Goal: Information Seeking & Learning: Learn about a topic

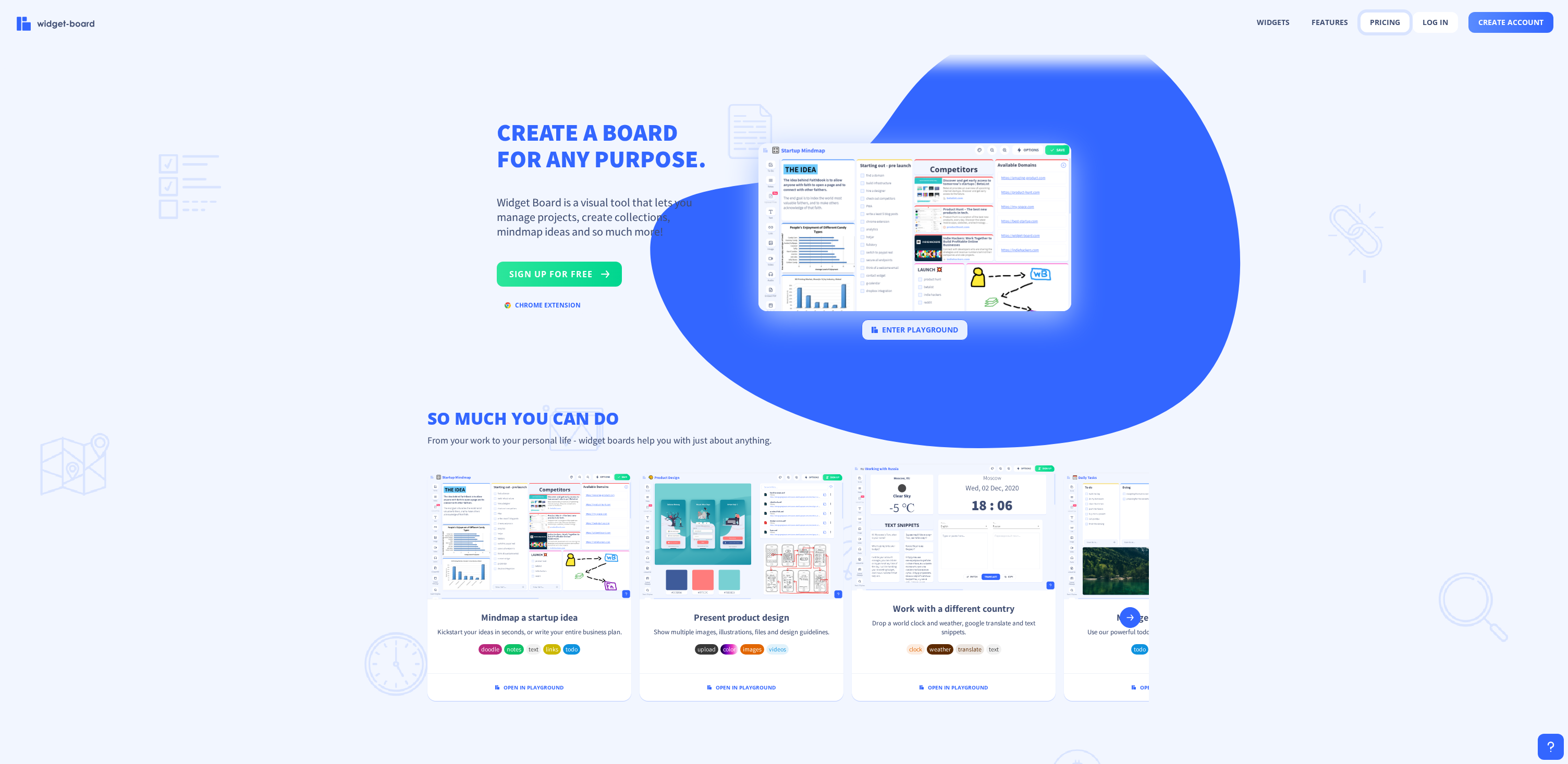
click at [1388, 19] on button "pricing" at bounding box center [1385, 23] width 49 height 20
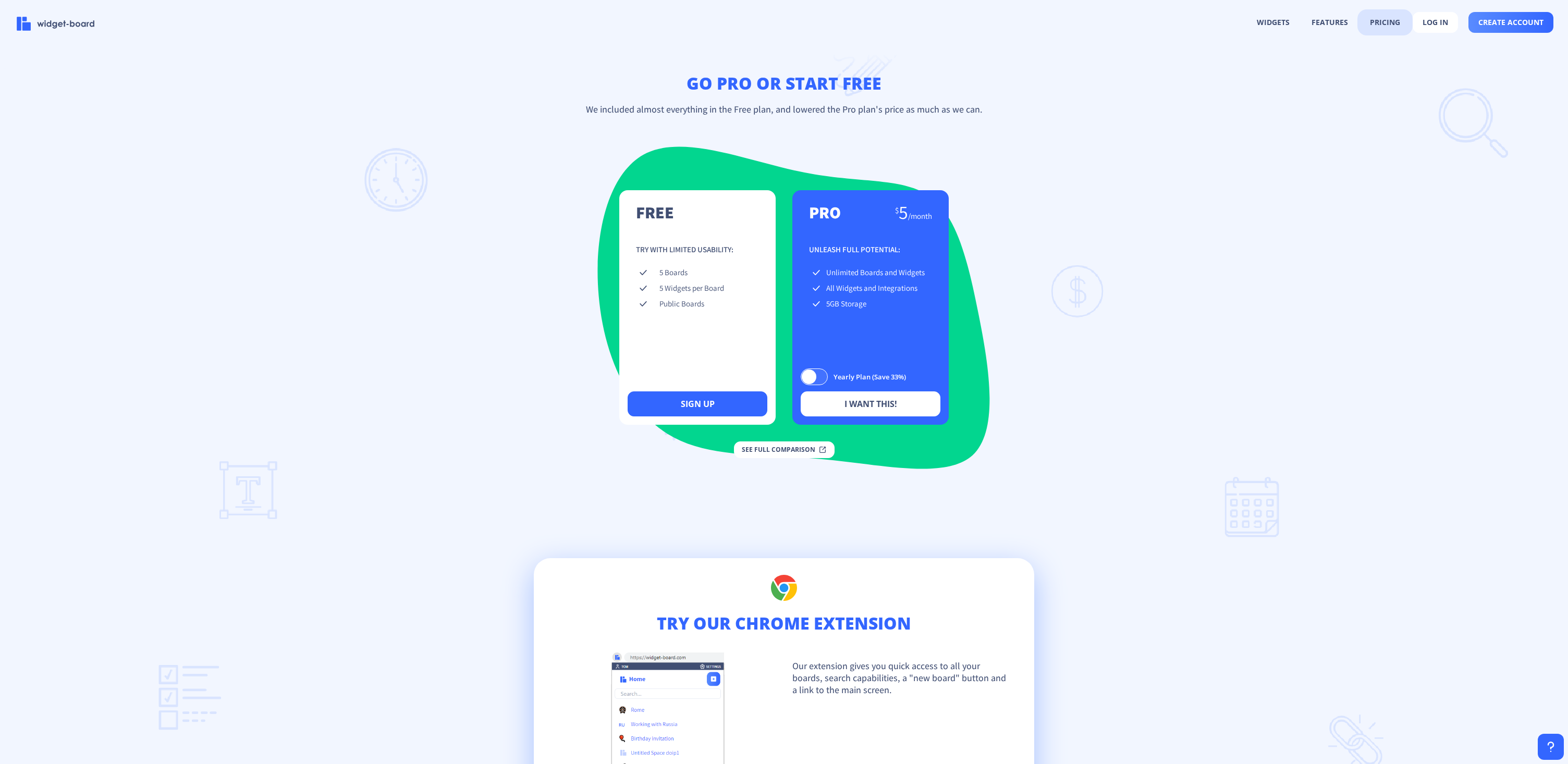
scroll to position [1475, 0]
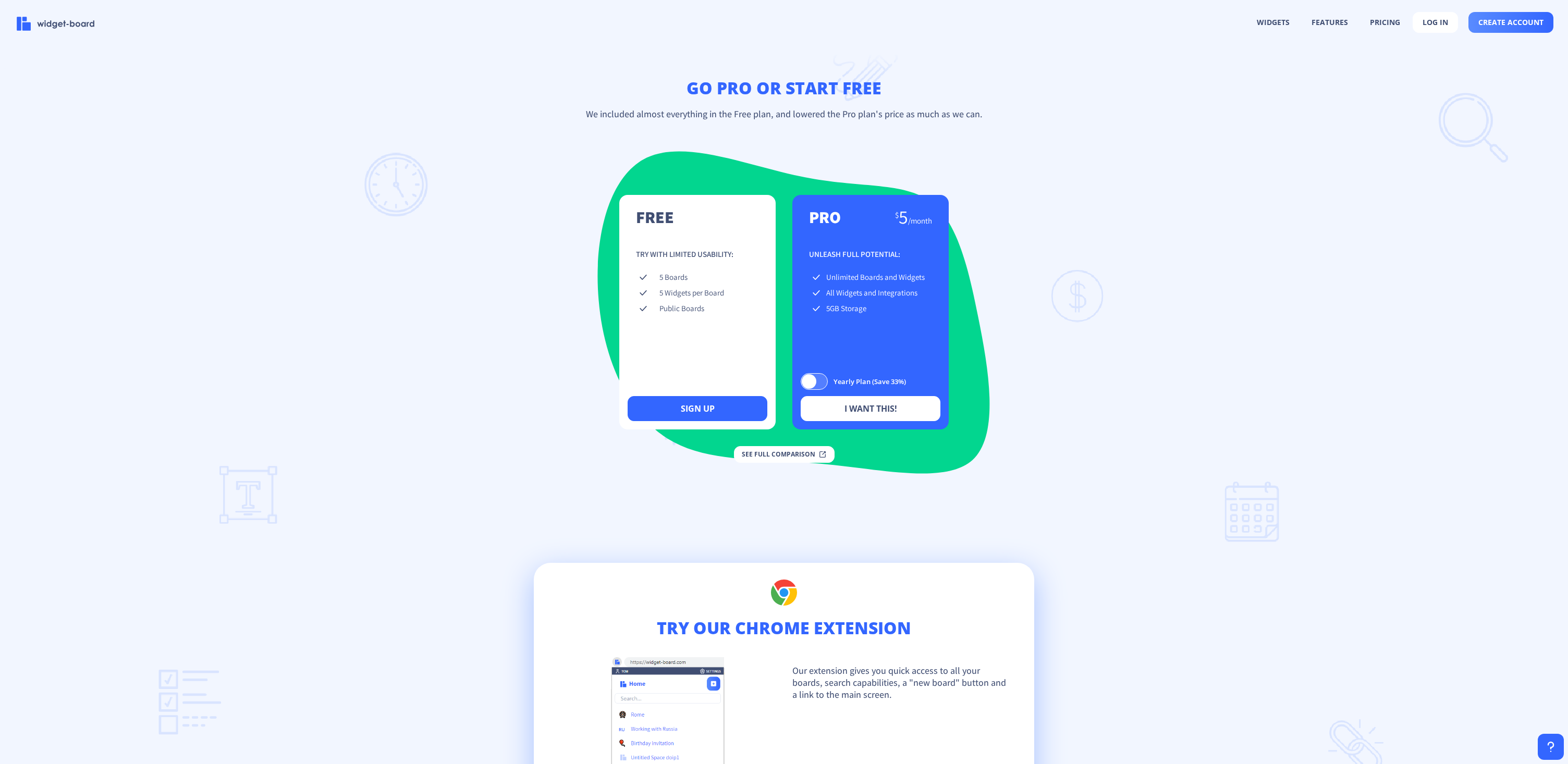
click at [822, 384] on div at bounding box center [814, 381] width 27 height 16
click at [801, 382] on input "Yearly Plan (Save 33%)" at bounding box center [800, 381] width 1 height 1
click at [808, 382] on div at bounding box center [814, 381] width 27 height 16
click at [801, 382] on input "Yearly Plan (Save 33%)" at bounding box center [800, 381] width 1 height 1
checkbox input "false"
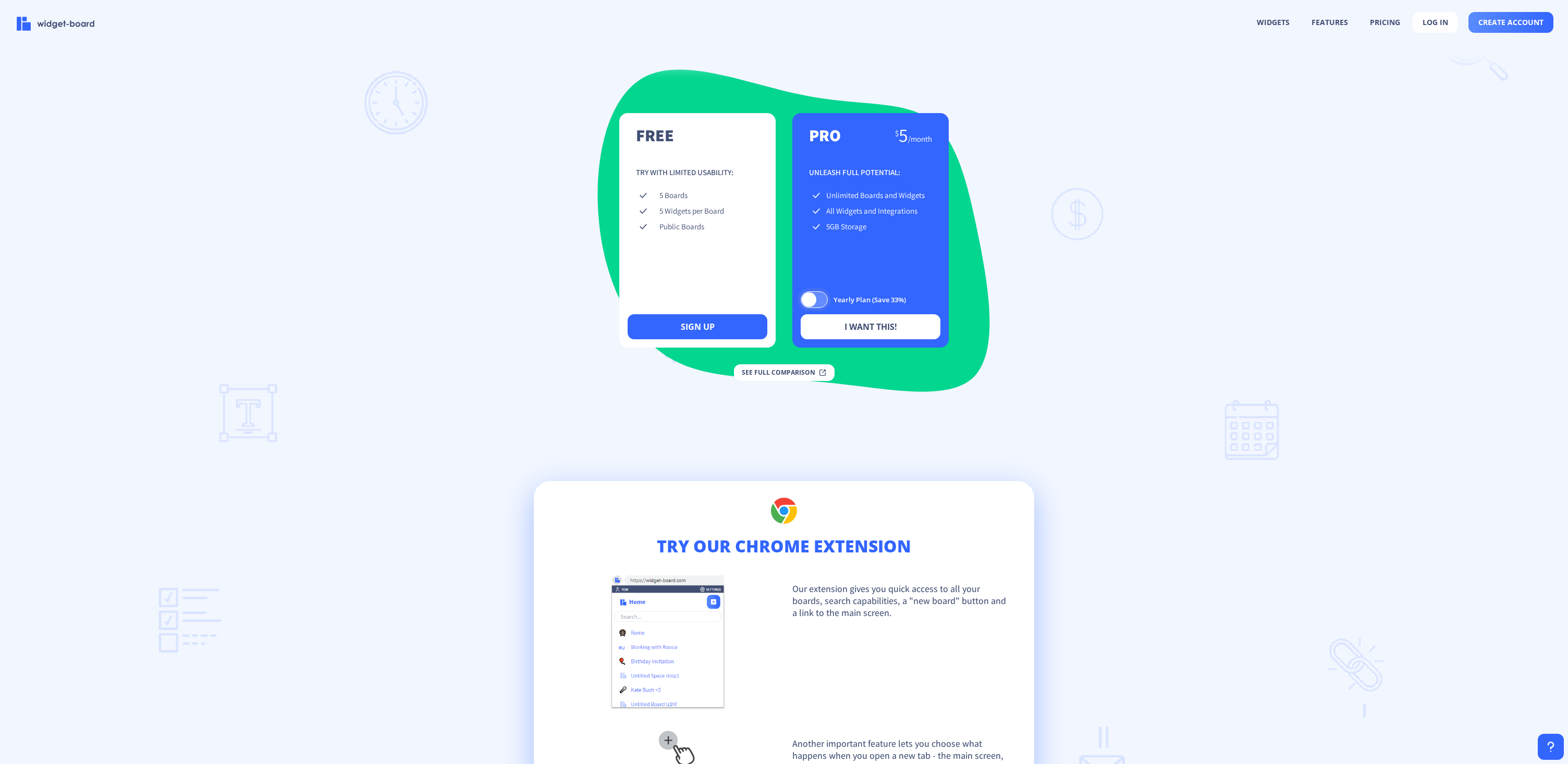
scroll to position [790, 0]
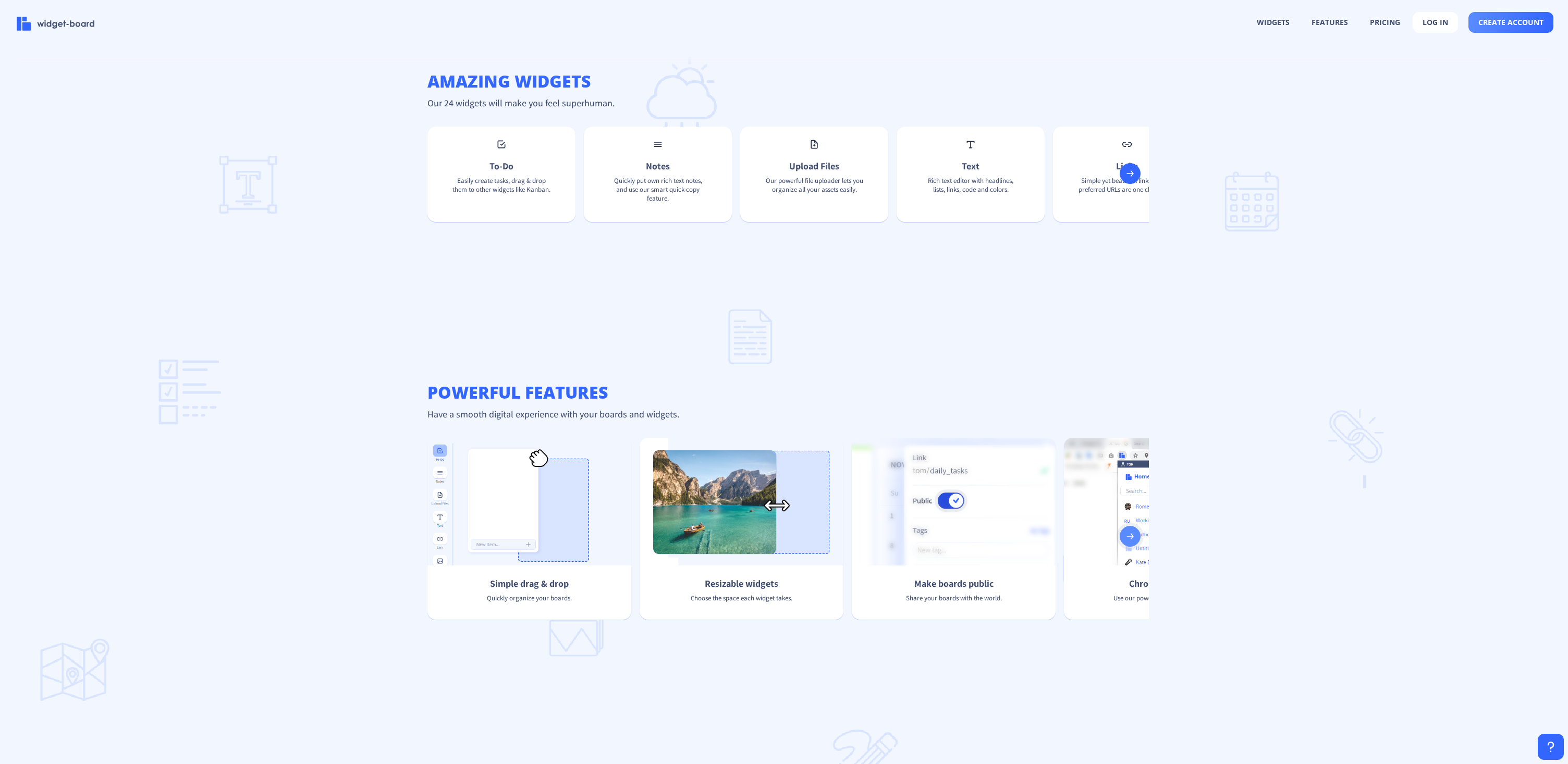
click at [1134, 544] on button at bounding box center [1130, 536] width 21 height 21
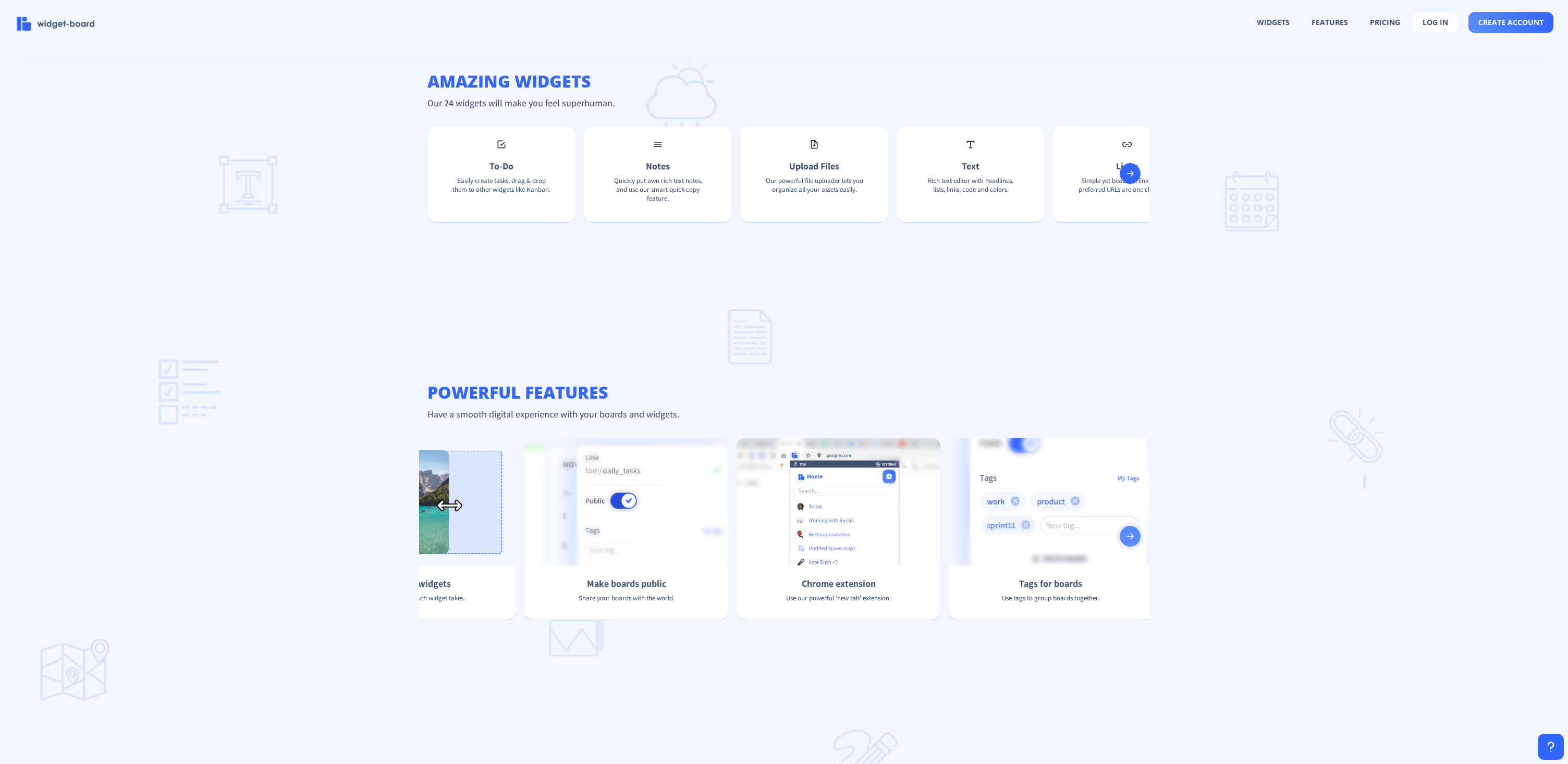
scroll to position [0, 334]
click at [1134, 544] on button at bounding box center [1130, 536] width 21 height 21
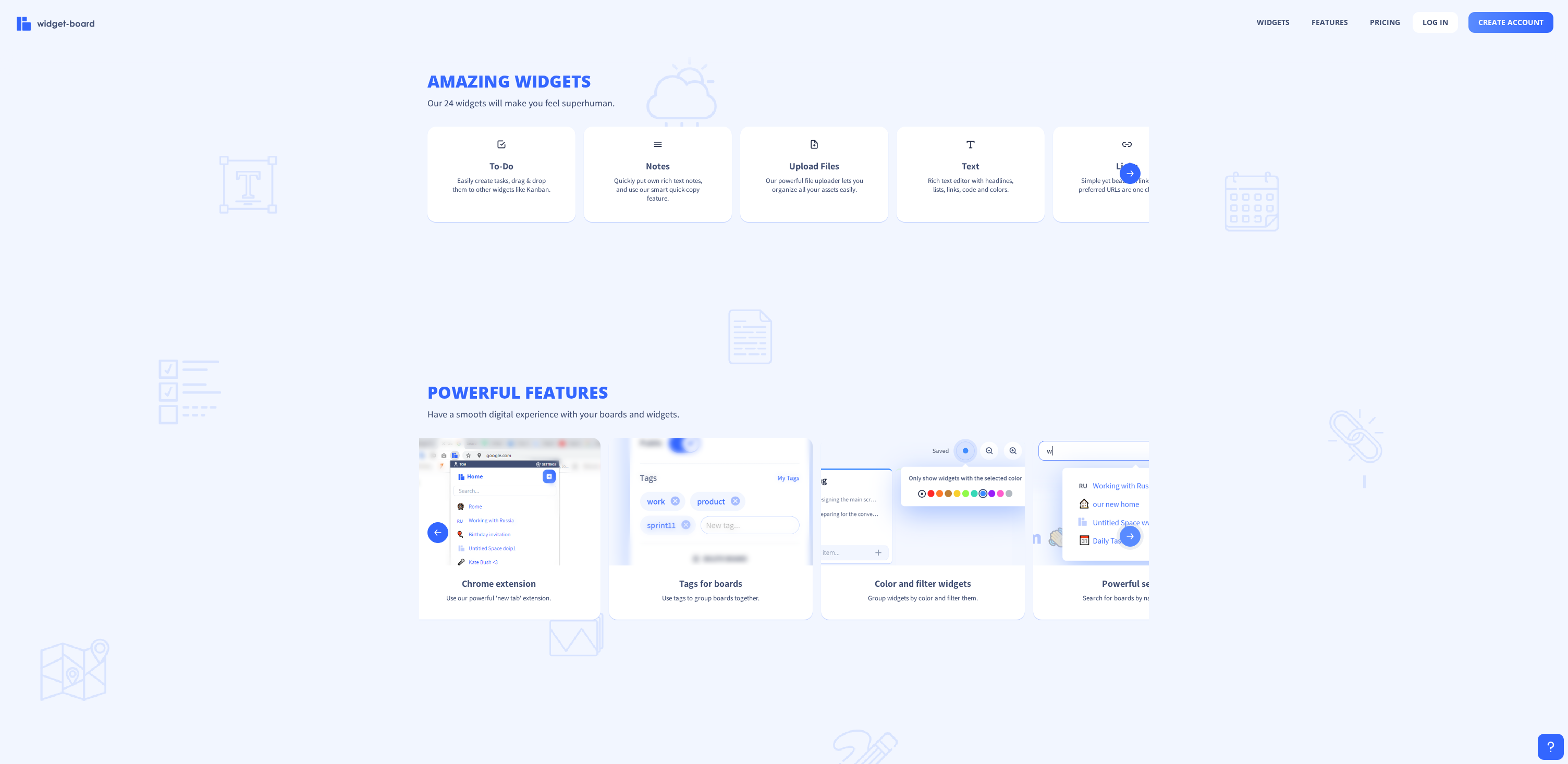
click at [1134, 544] on button at bounding box center [1130, 536] width 21 height 21
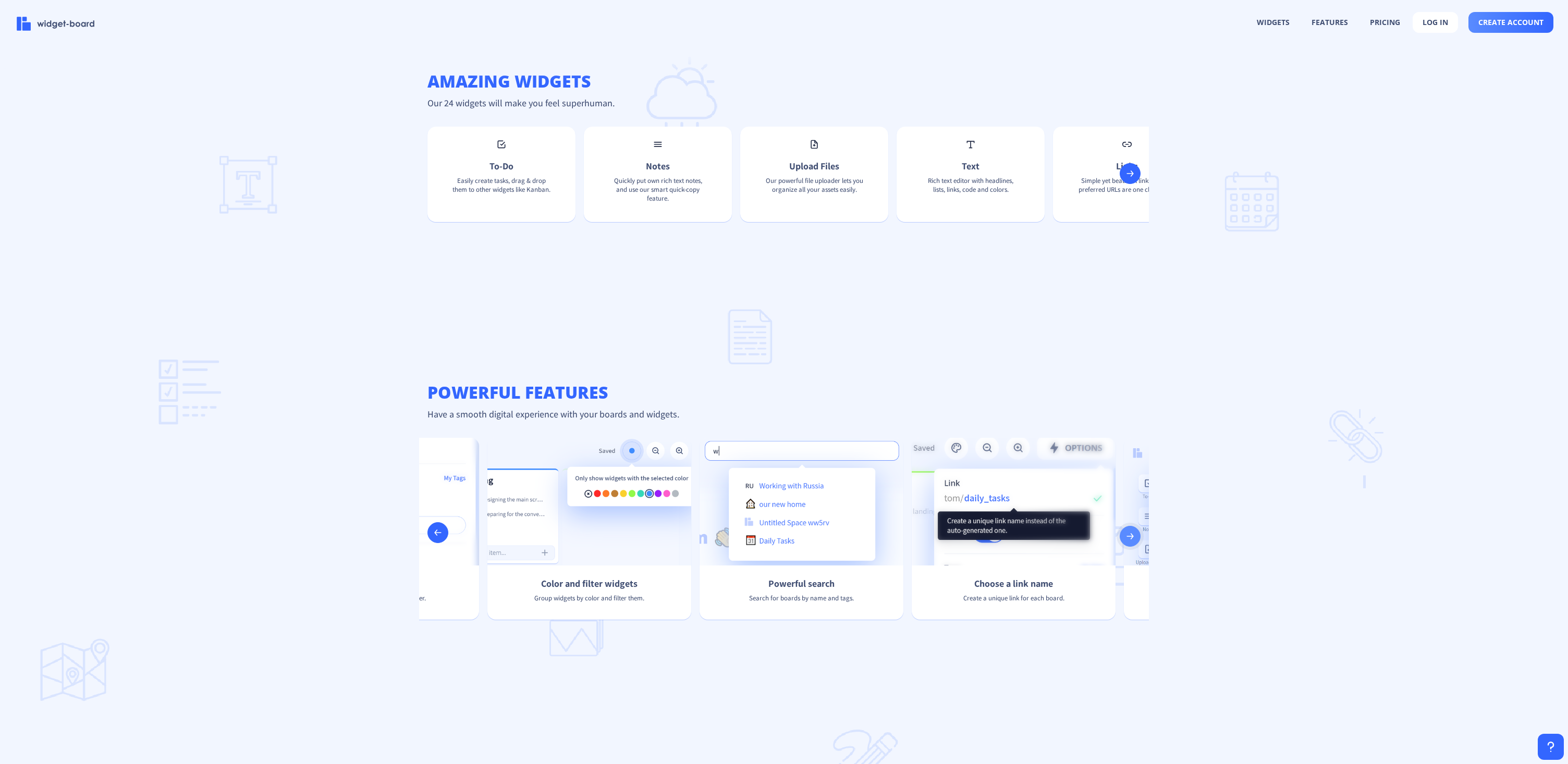
click at [1134, 544] on button at bounding box center [1130, 536] width 21 height 21
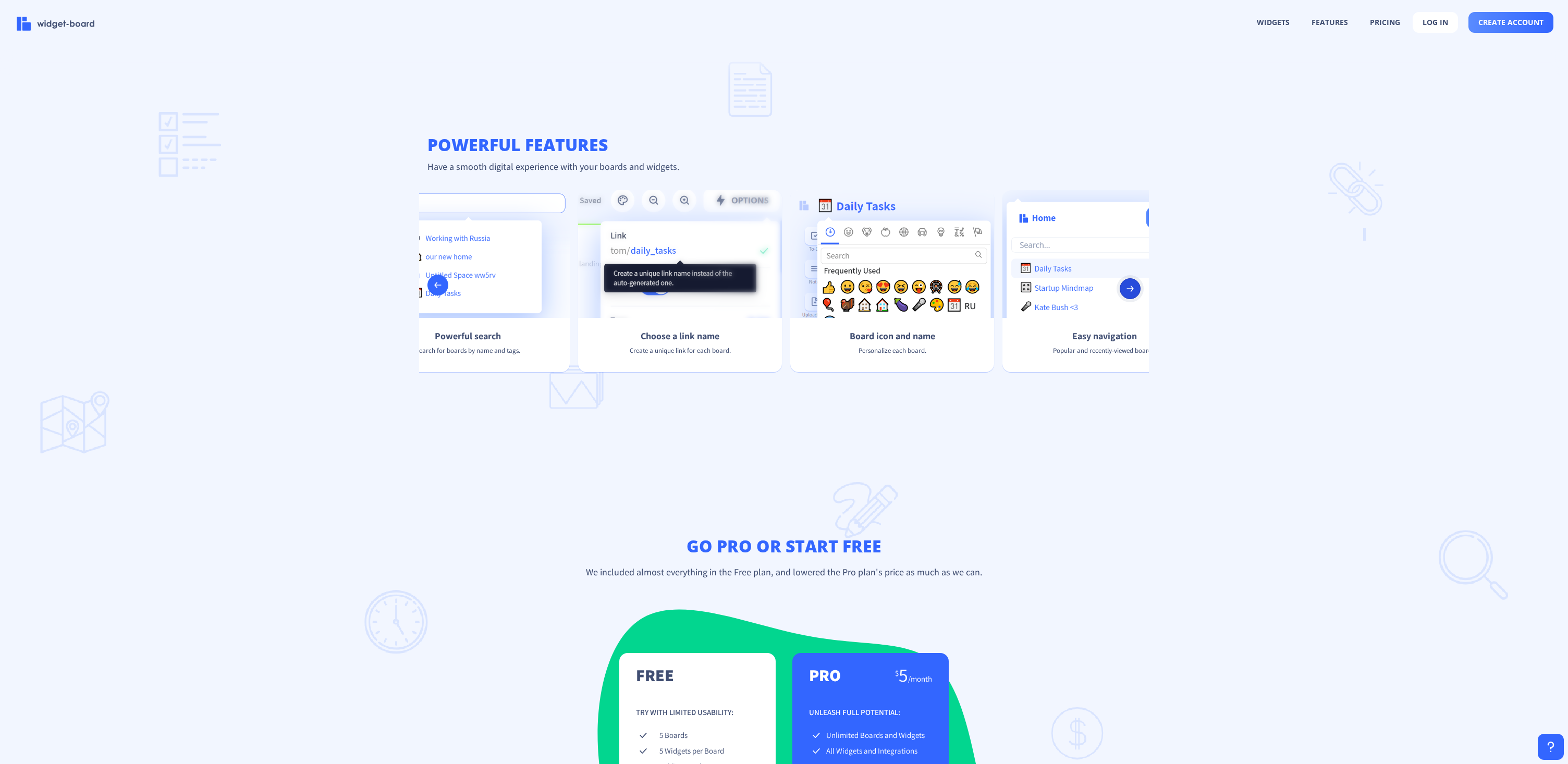
scroll to position [0, 0]
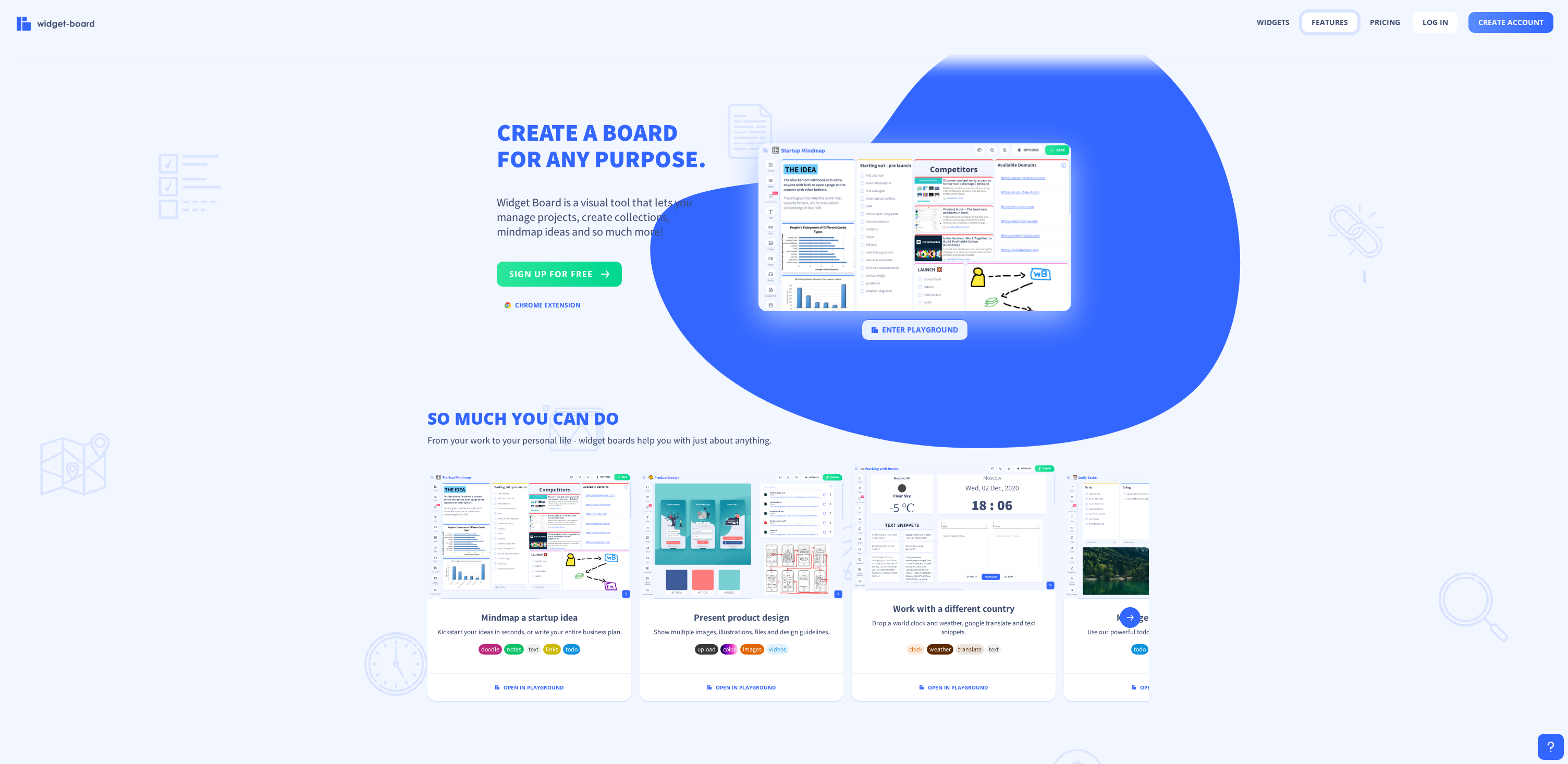
click at [1332, 19] on button "features" at bounding box center [1329, 23] width 55 height 20
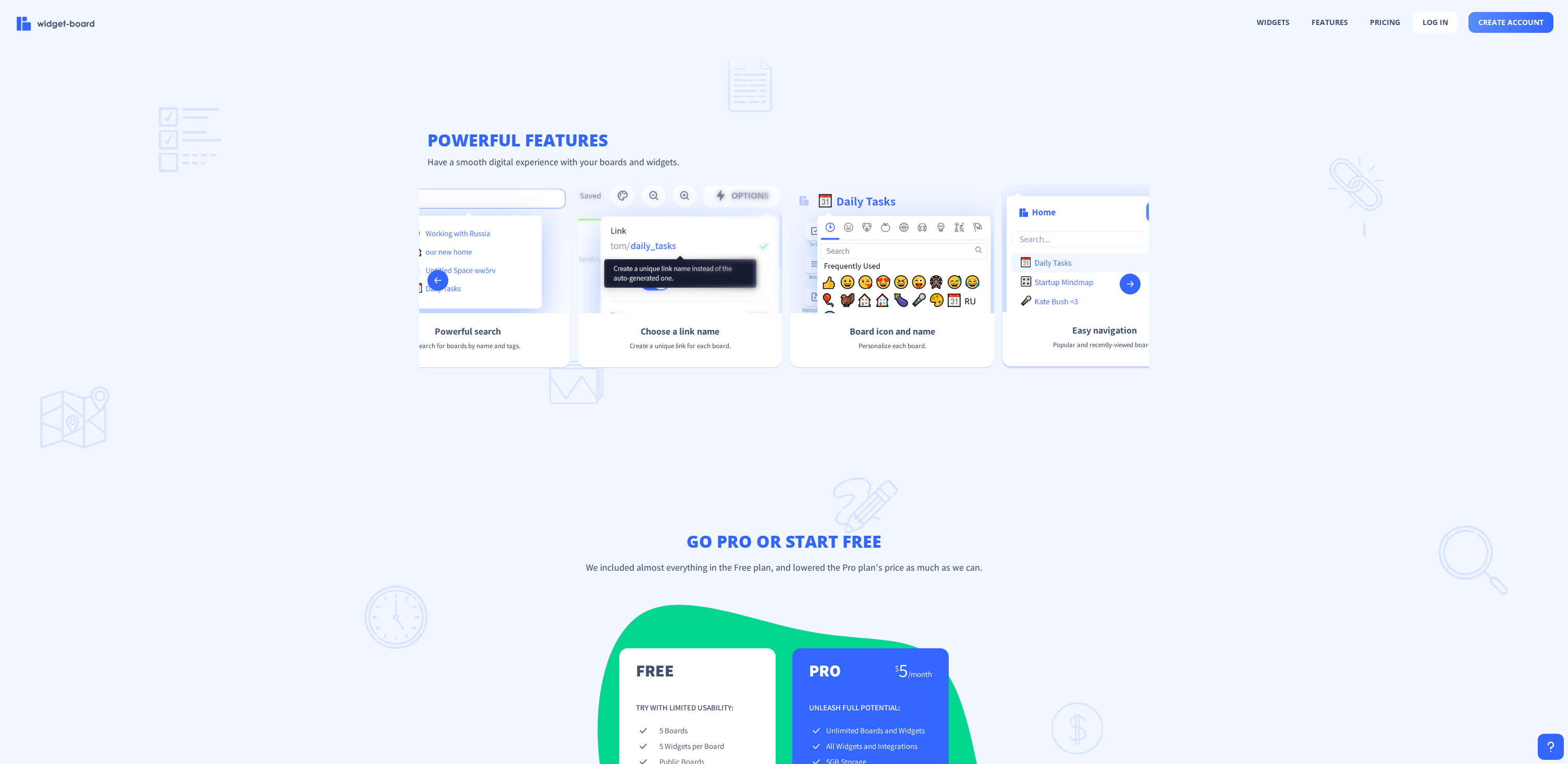
scroll to position [0, 1320]
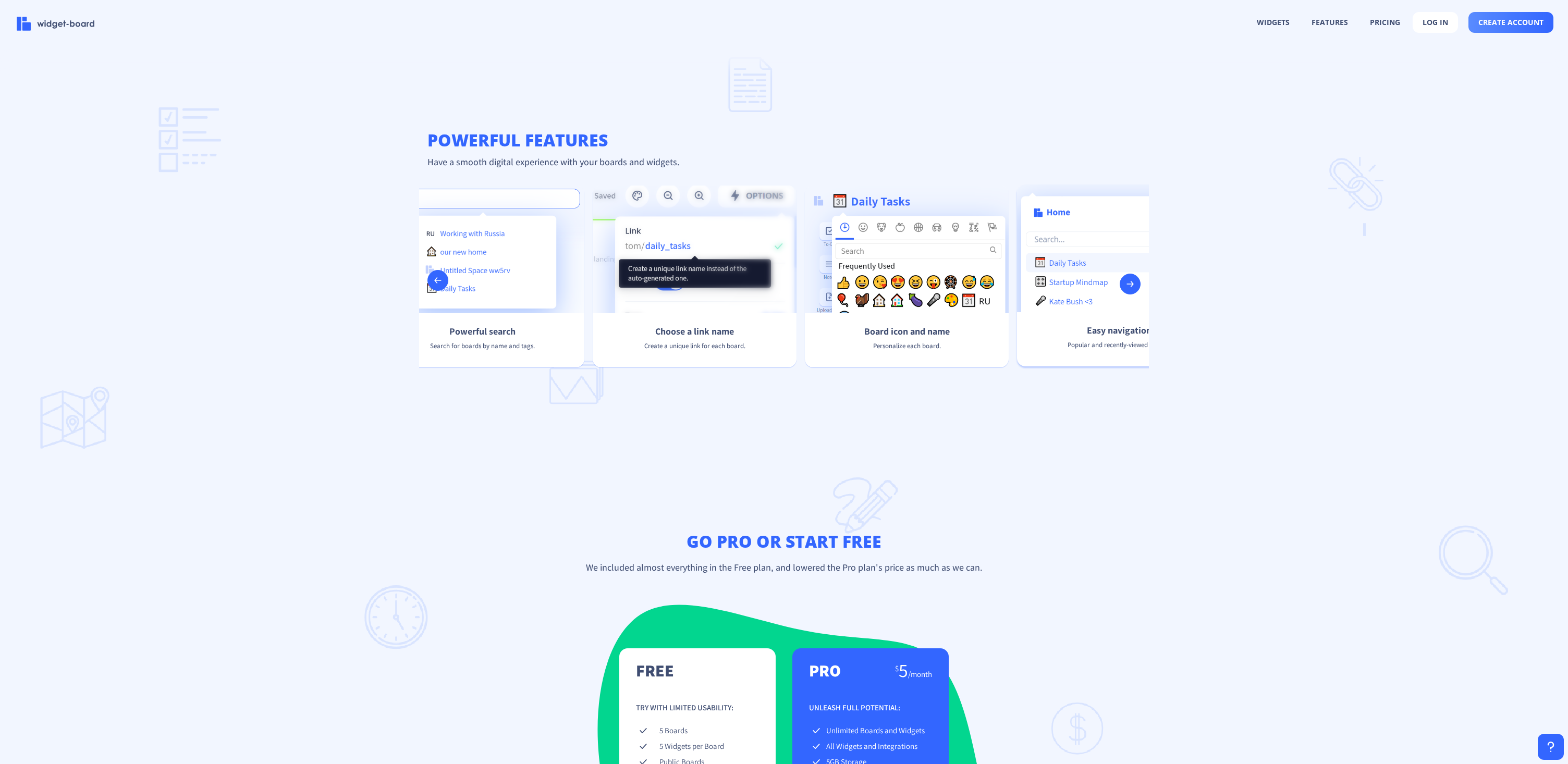
click at [1065, 237] on div "Easy navigation Popular and recently-viewed boards." at bounding box center [1119, 275] width 204 height 182
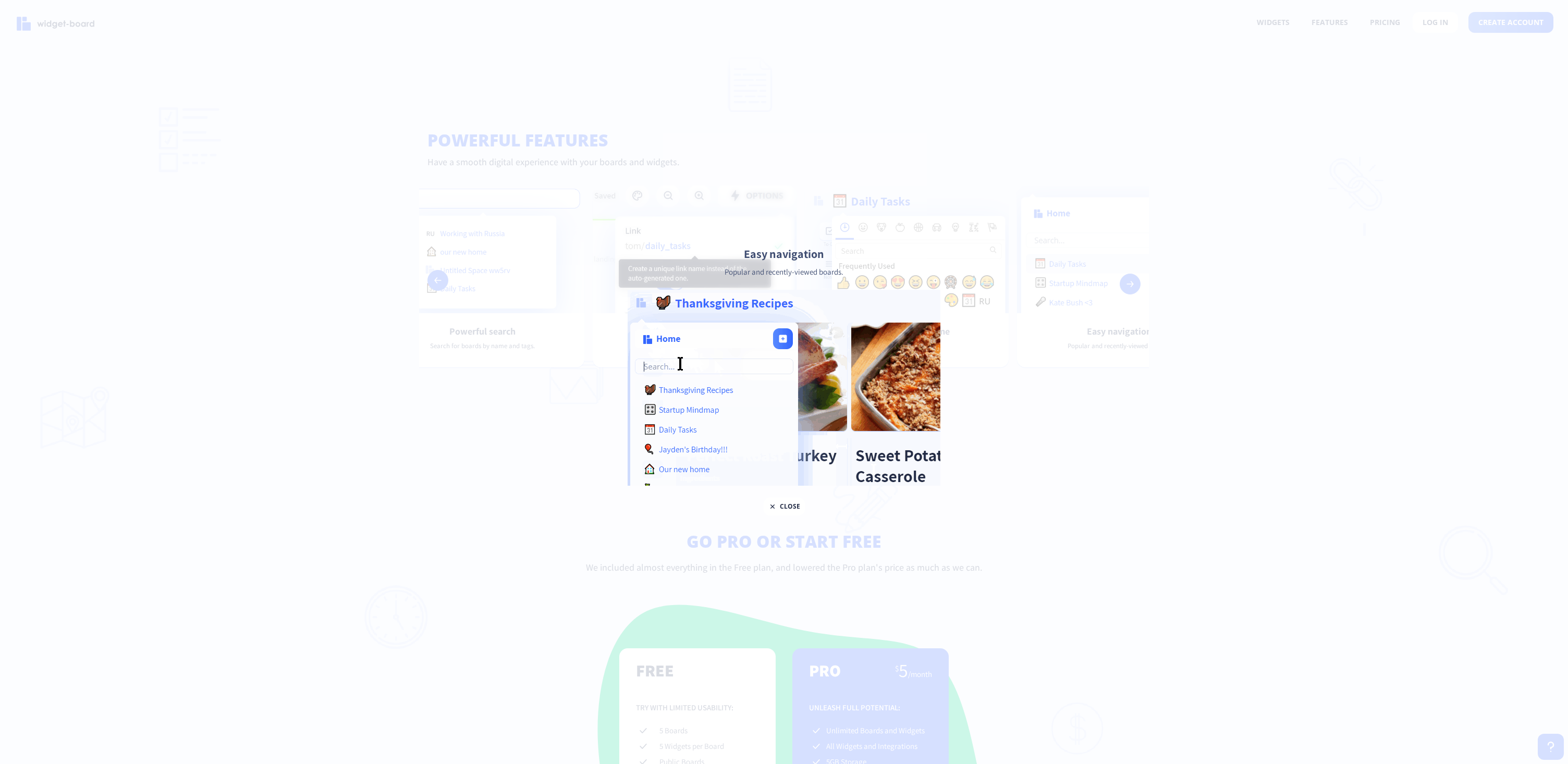
click at [1136, 306] on div at bounding box center [784, 382] width 1568 height 764
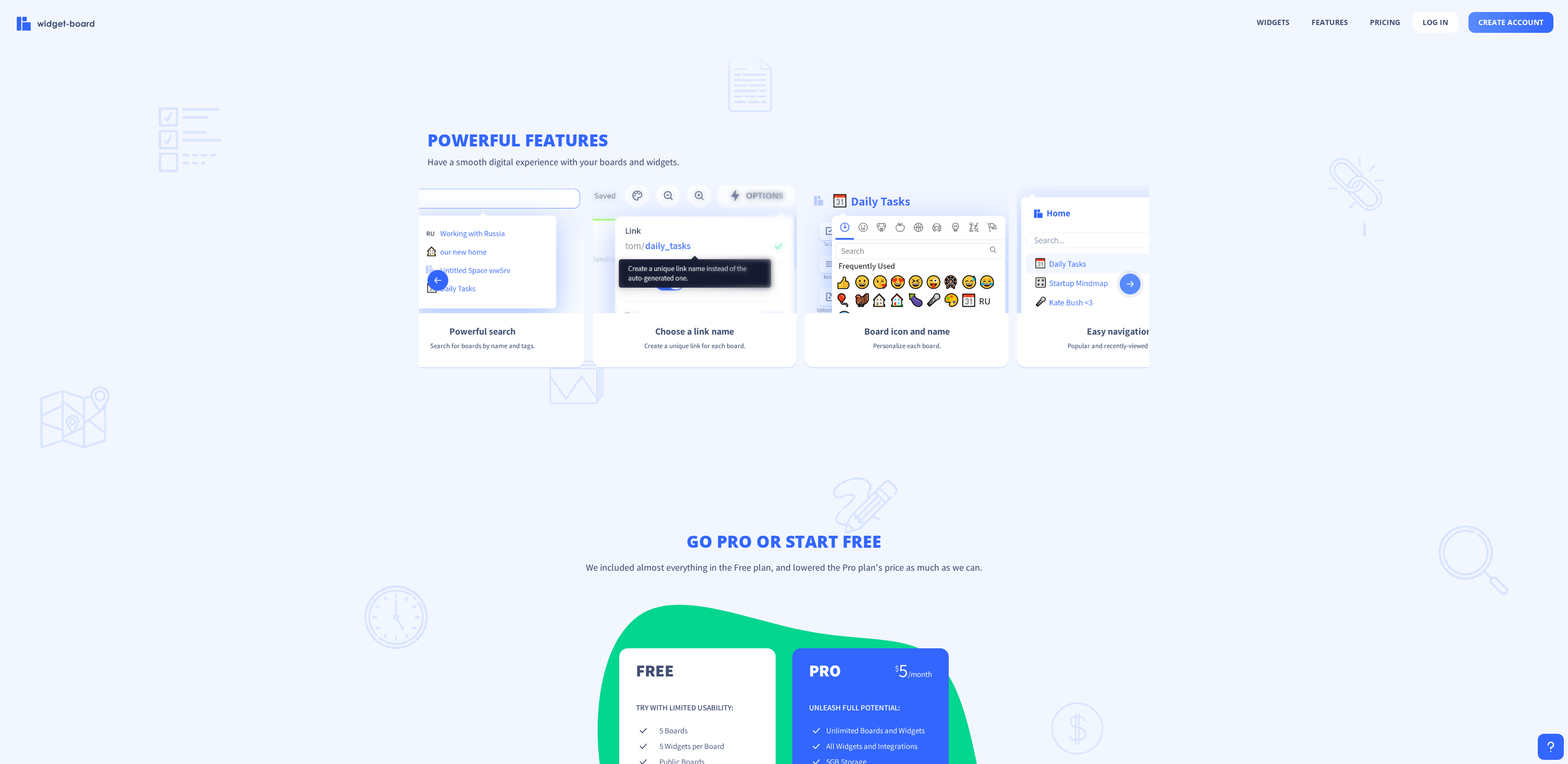
click at [1138, 281] on button at bounding box center [1130, 284] width 21 height 21
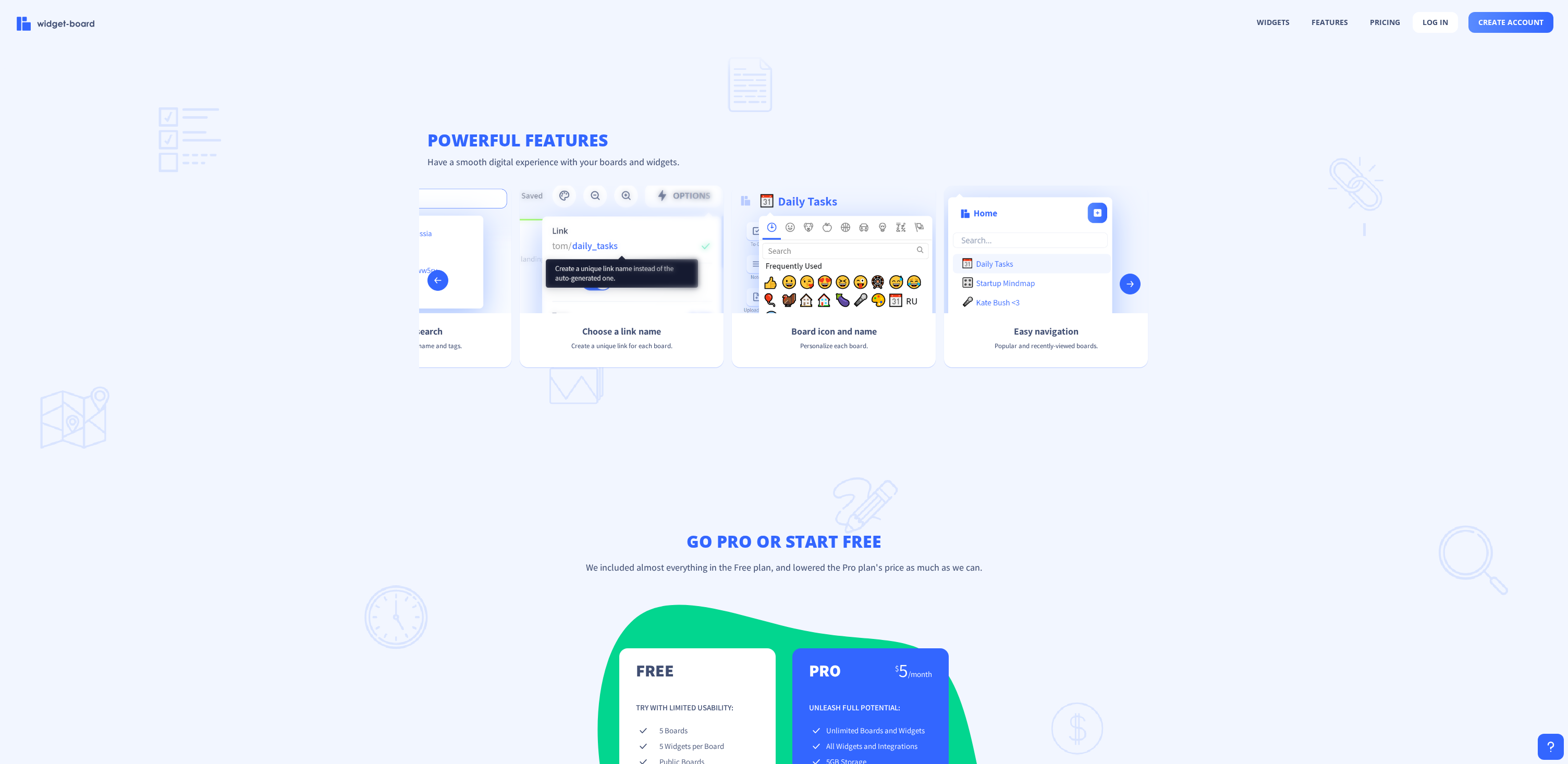
scroll to position [0, 1409]
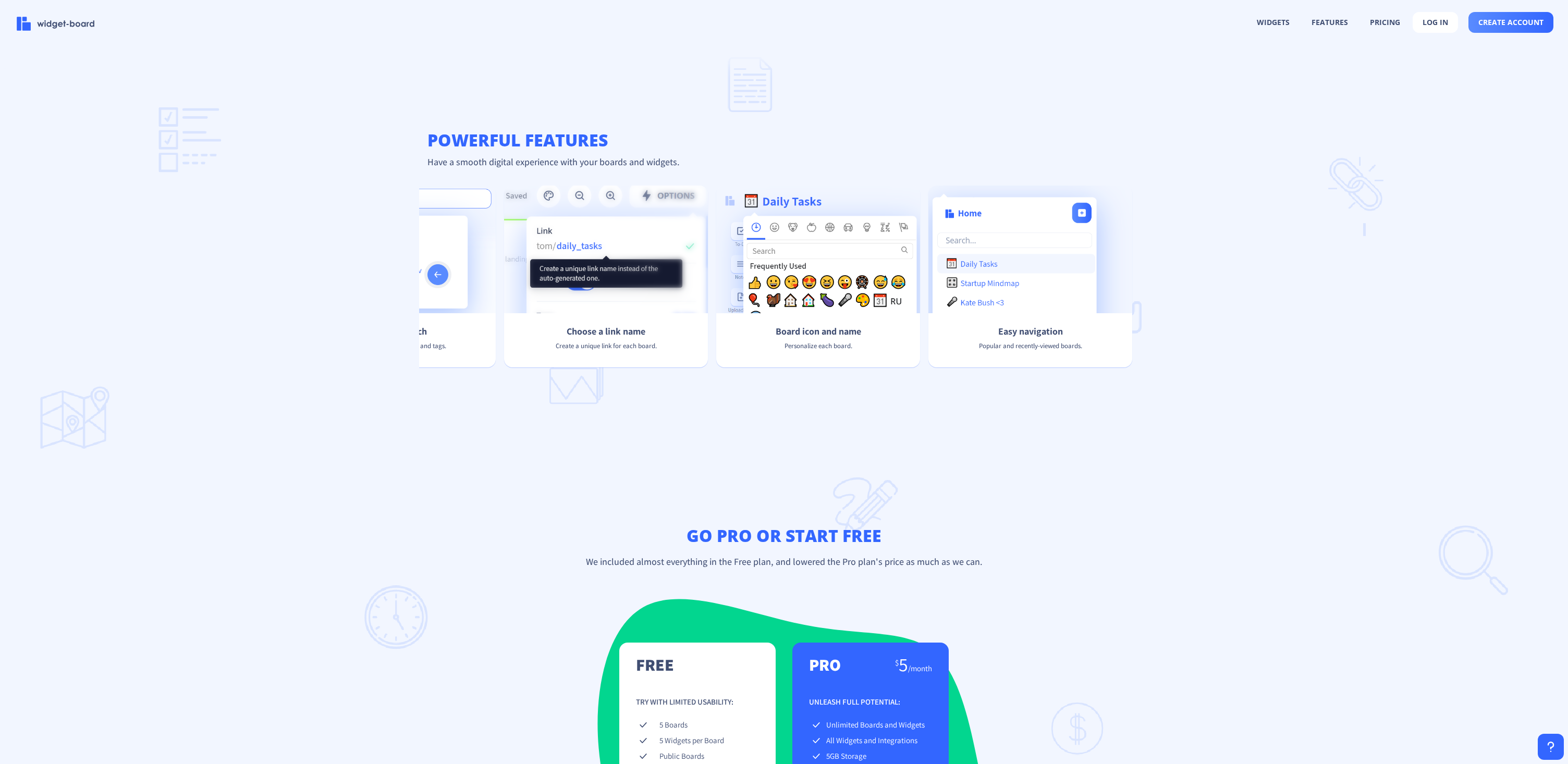
click at [438, 278] on rect at bounding box center [438, 275] width 10 height 10
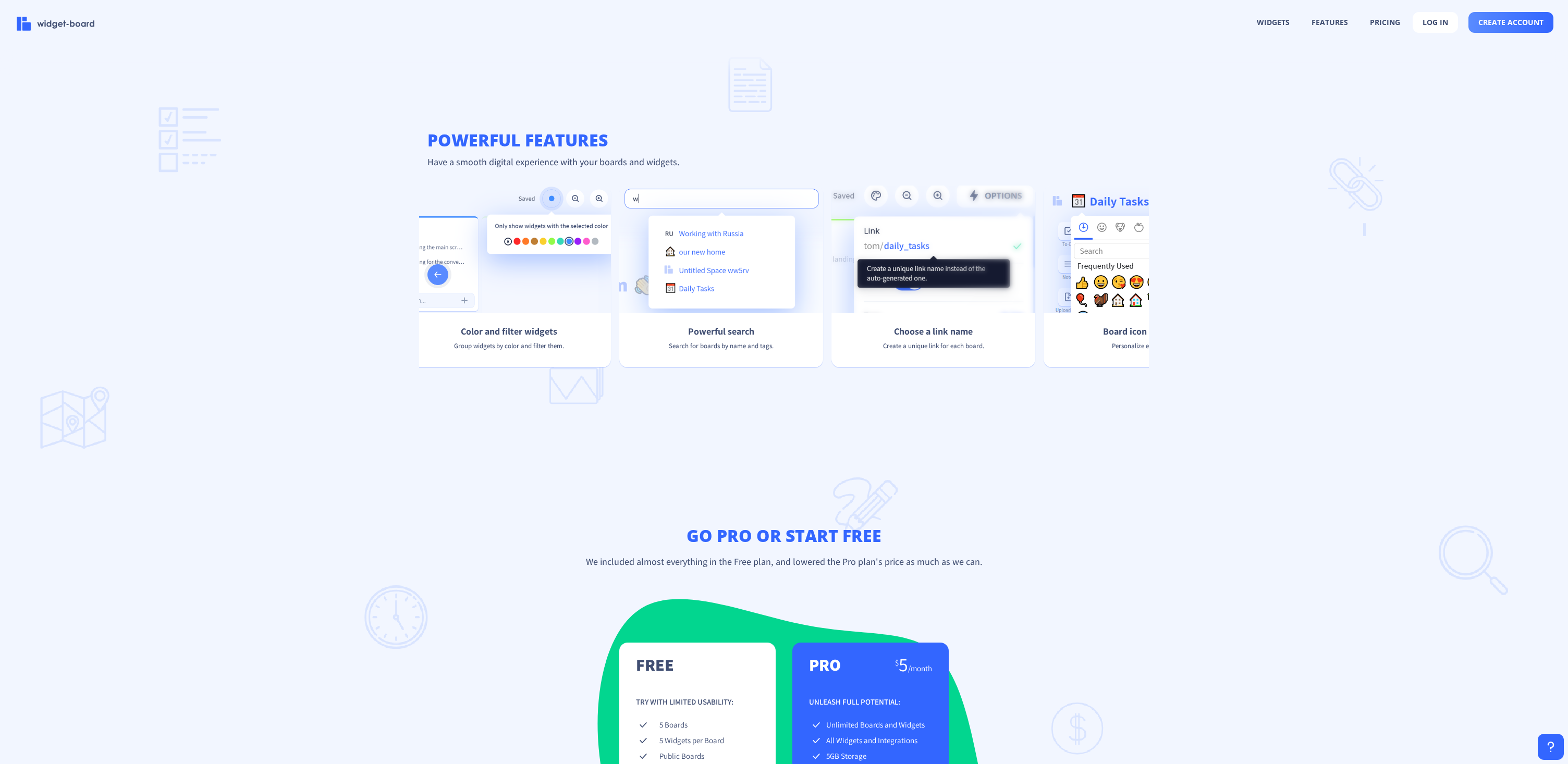
scroll to position [0, 1075]
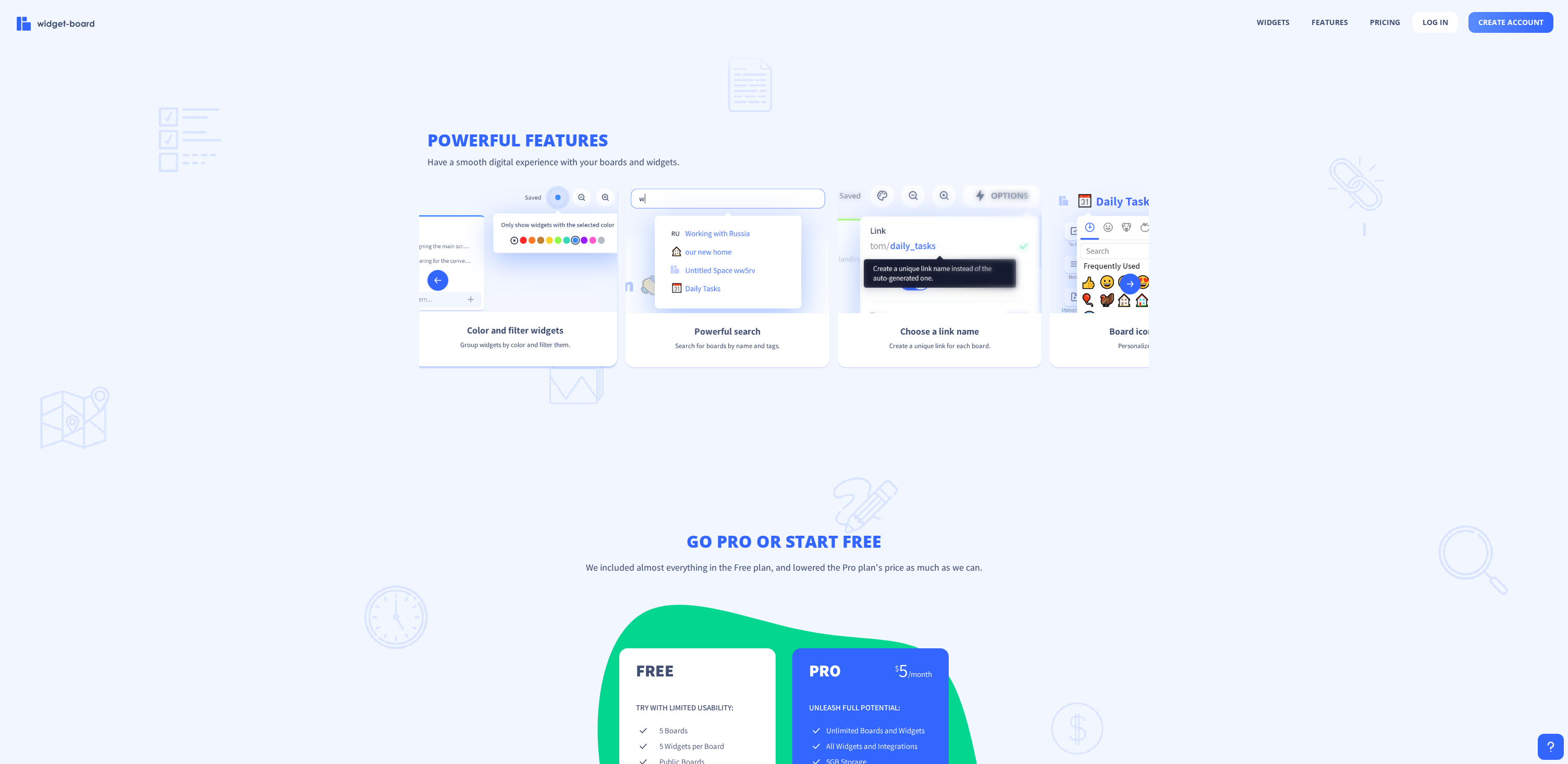
click at [509, 285] on div "Color and filter widgets Group widgets by color and filter them." at bounding box center [515, 275] width 204 height 182
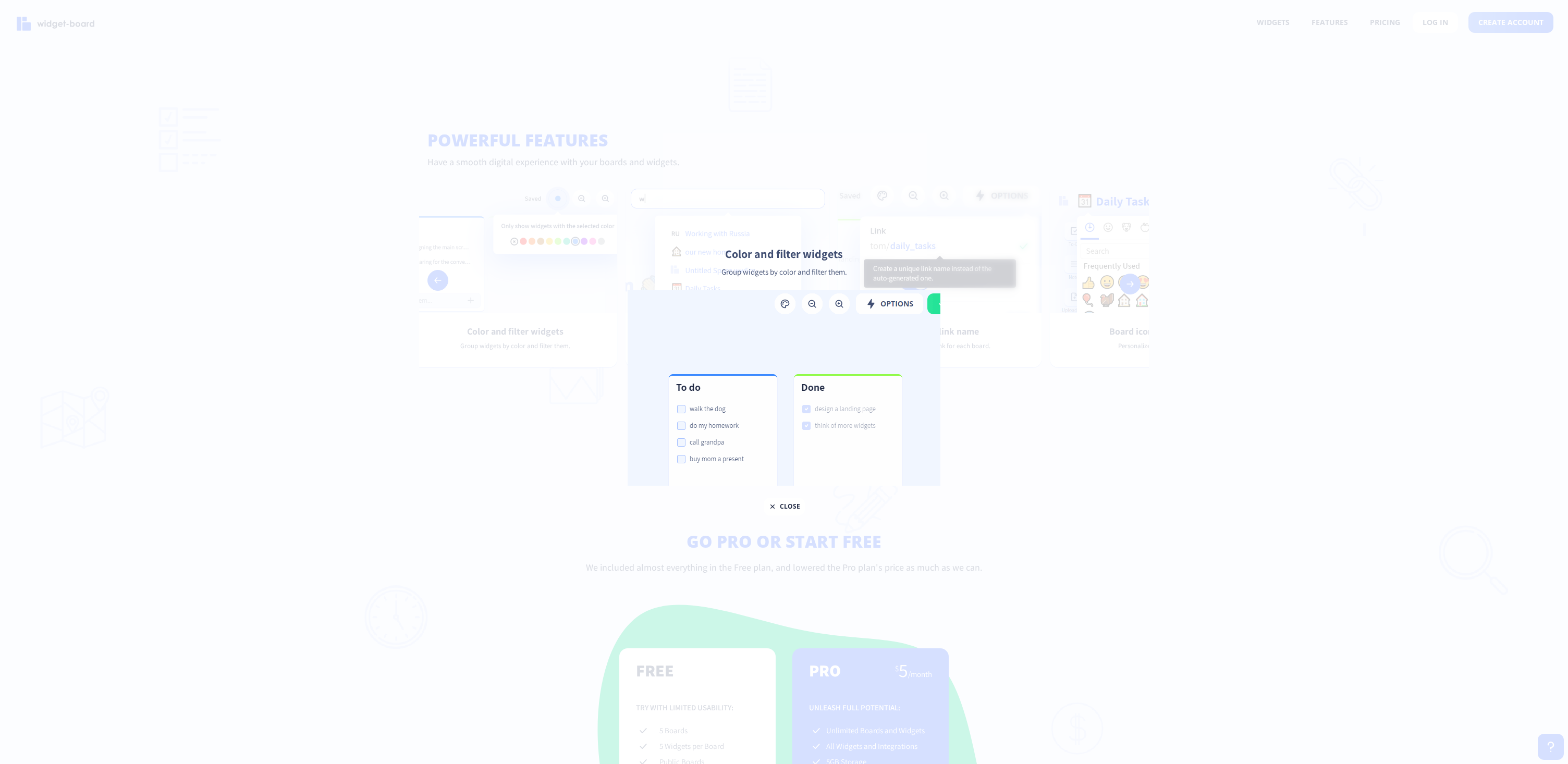
click at [1254, 328] on div at bounding box center [784, 382] width 1568 height 764
